Goal: Obtain resource: Obtain resource

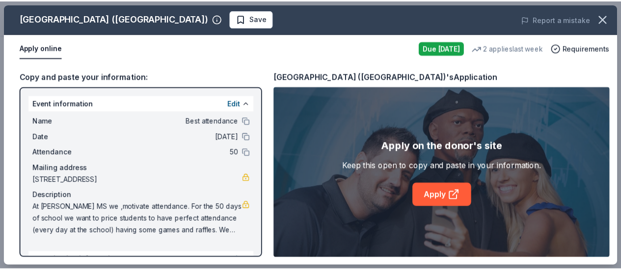
scroll to position [97, 0]
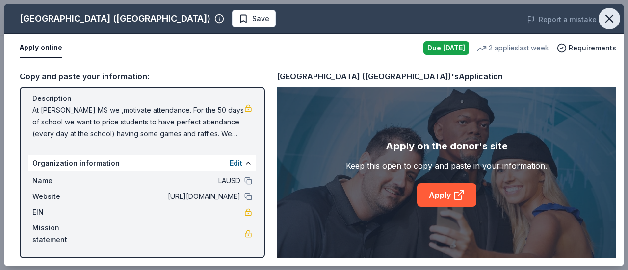
click at [614, 22] on icon "button" at bounding box center [610, 19] width 14 height 14
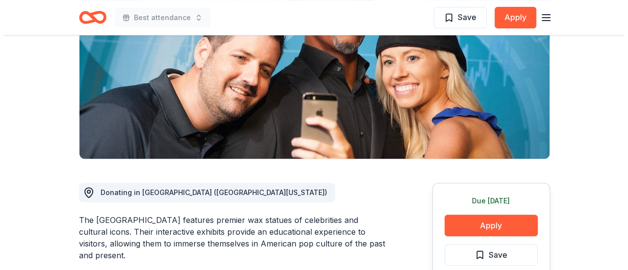
scroll to position [0, 0]
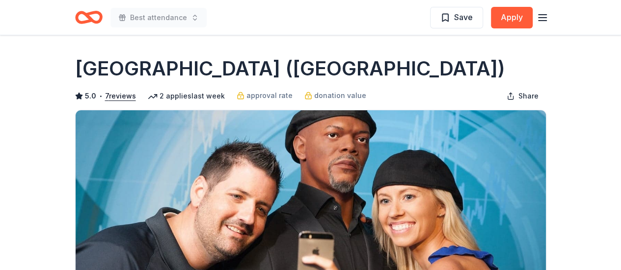
click at [544, 16] on icon "button" at bounding box center [542, 18] width 12 height 12
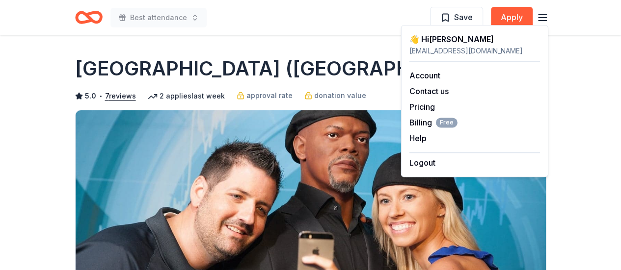
click at [594, 28] on header "Best attendance Save Apply" at bounding box center [310, 17] width 621 height 35
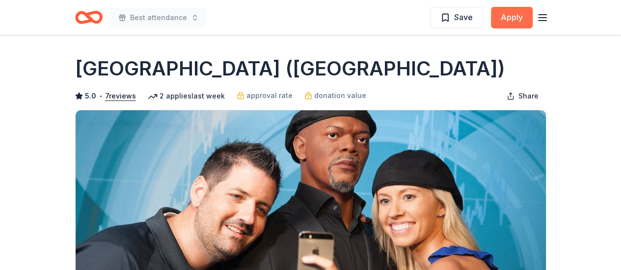
click at [507, 15] on button "Apply" at bounding box center [512, 18] width 42 height 22
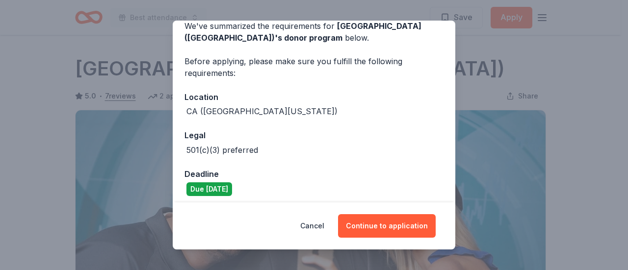
scroll to position [53, 0]
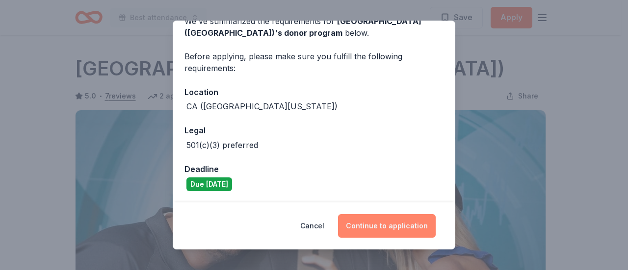
click at [379, 227] on button "Continue to application" at bounding box center [387, 226] width 98 height 24
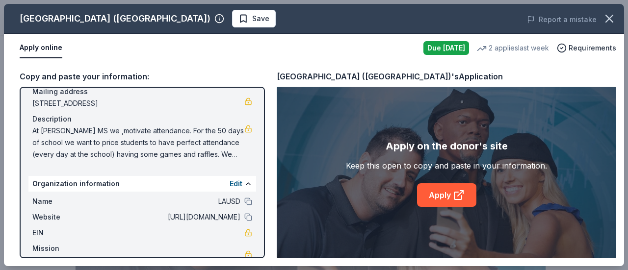
scroll to position [97, 0]
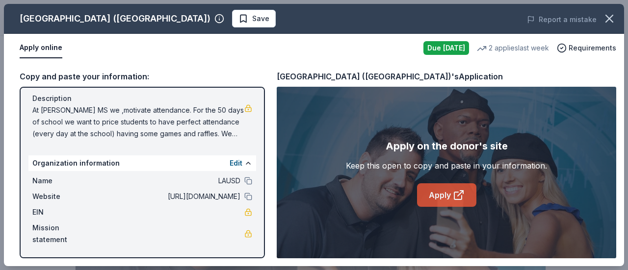
click at [458, 199] on icon at bounding box center [457, 195] width 7 height 7
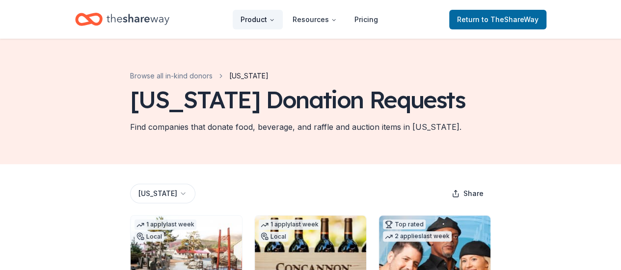
click at [269, 20] on button "Product" at bounding box center [258, 20] width 50 height 20
click at [272, 21] on icon "Main" at bounding box center [272, 20] width 6 height 6
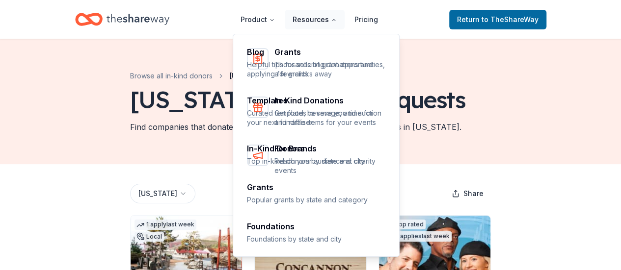
click at [327, 25] on button "Resources" at bounding box center [315, 20] width 60 height 20
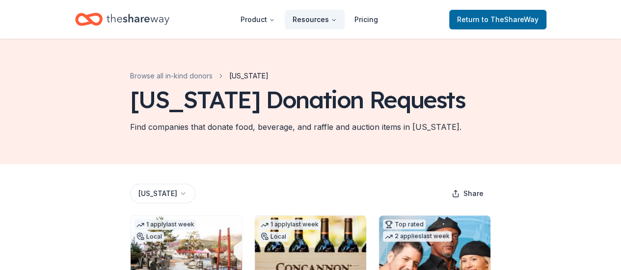
click at [327, 18] on button "Resources" at bounding box center [315, 20] width 60 height 20
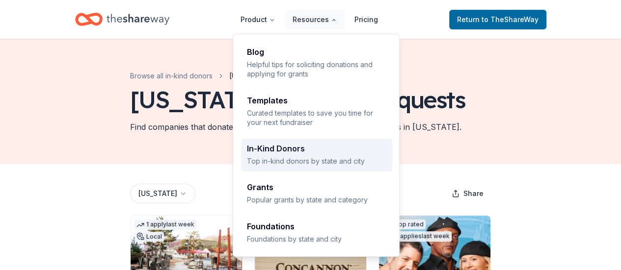
click at [289, 164] on p "Top in-kind donors by state and city" at bounding box center [316, 161] width 139 height 9
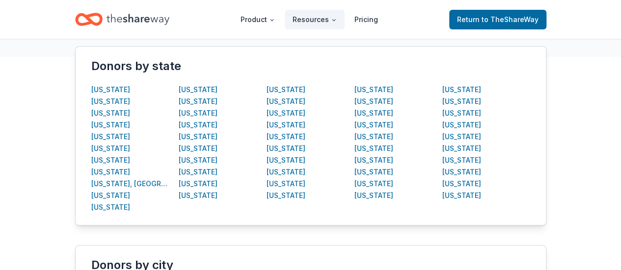
scroll to position [196, 0]
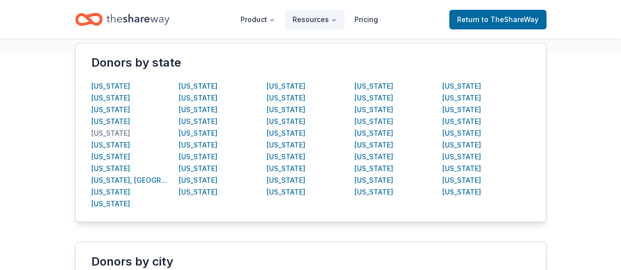
click at [109, 134] on div "California" at bounding box center [110, 134] width 39 height 12
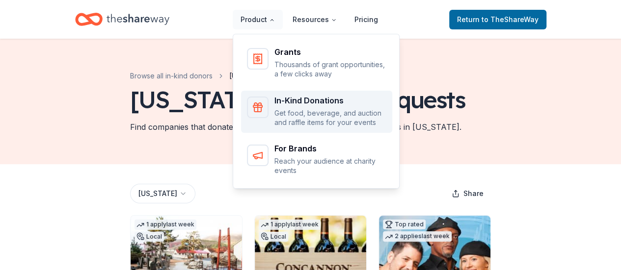
click at [298, 110] on p "Get food, beverage, and auction and raffle items for your events" at bounding box center [330, 117] width 112 height 19
